Goal: Task Accomplishment & Management: Manage account settings

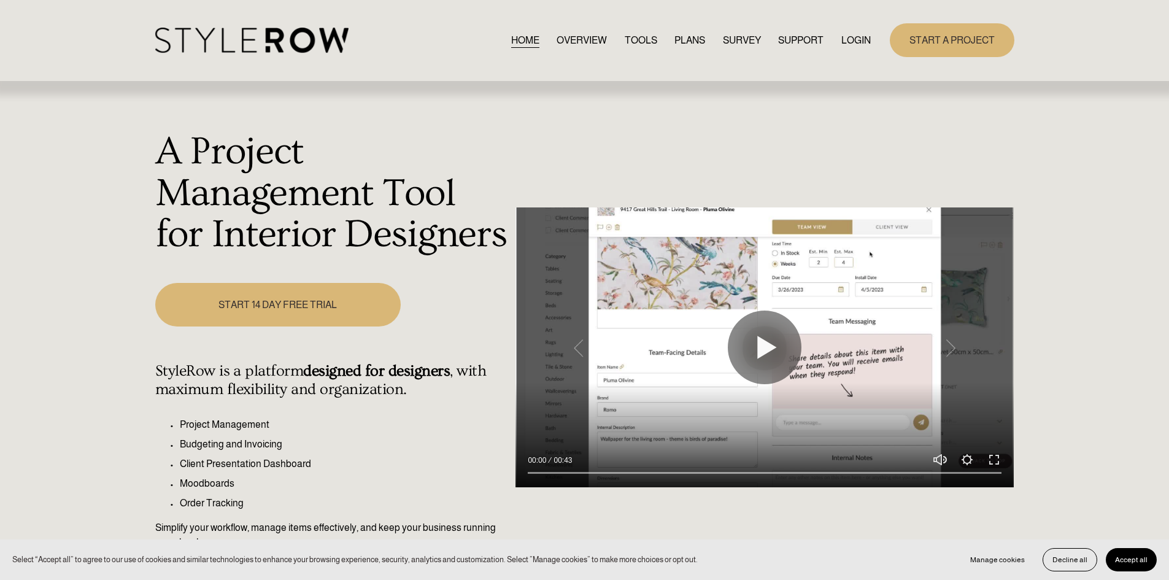
click at [858, 42] on link "LOGIN" at bounding box center [855, 40] width 29 height 17
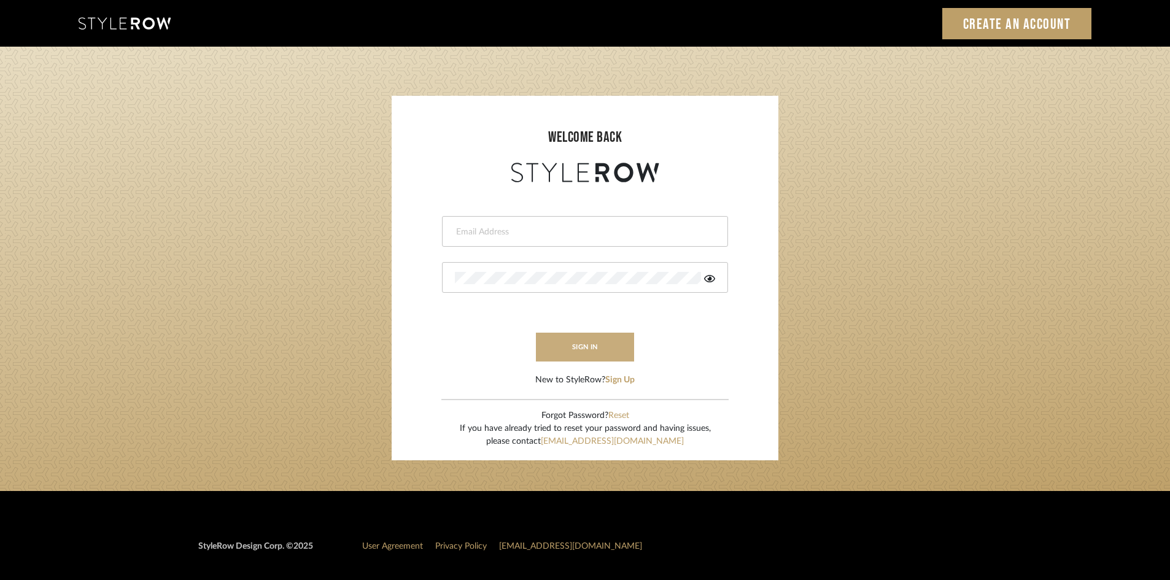
type input "lewisrosedesign@gmail.com"
click at [590, 347] on button "sign in" at bounding box center [585, 347] width 98 height 29
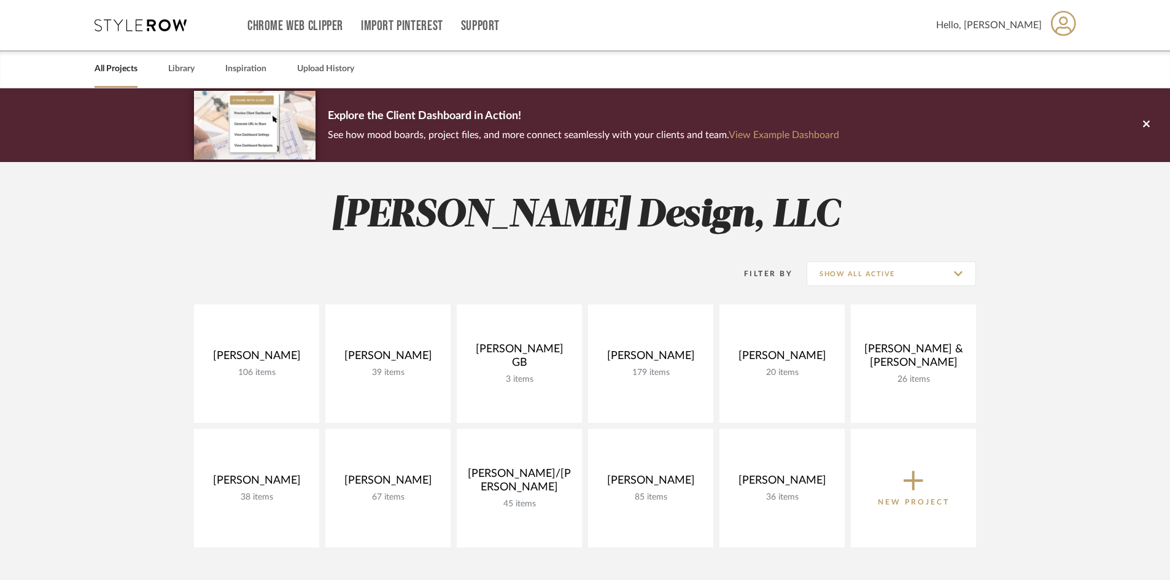
click at [66, 339] on project-collections "Explore the Client Dashboard in Action! See how mood boards, project files, and…" at bounding box center [585, 487] width 1170 height 799
